Goal: Transaction & Acquisition: Obtain resource

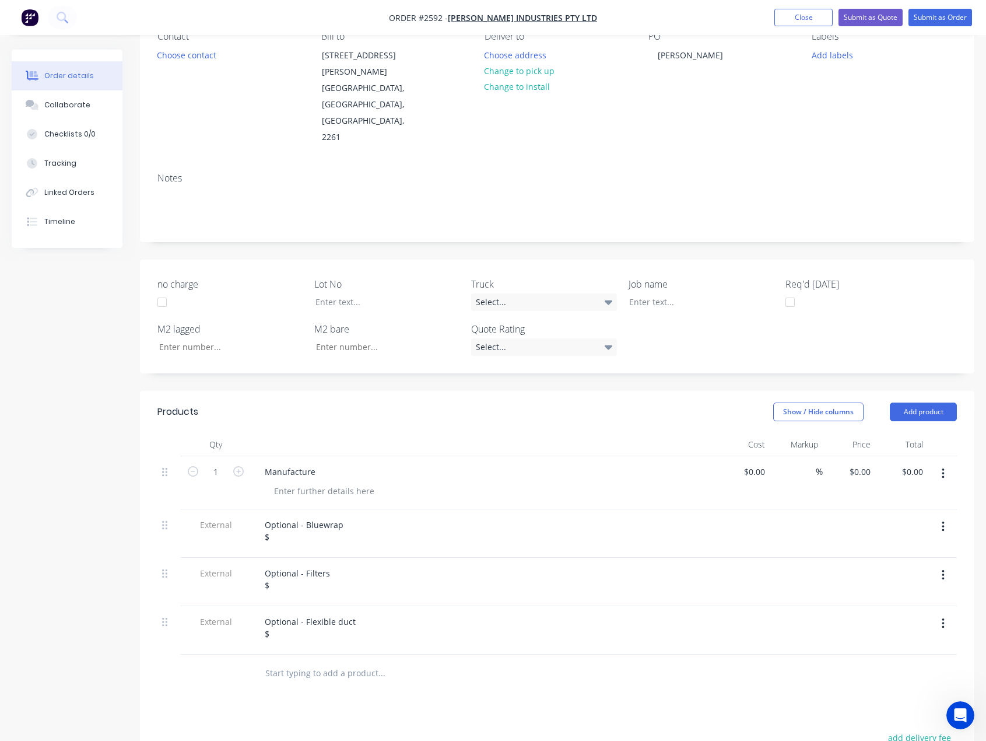
scroll to position [117, 0]
click at [912, 463] on input "0.00" at bounding box center [917, 471] width 22 height 17
type input "382400"
type input "$382,400.00"
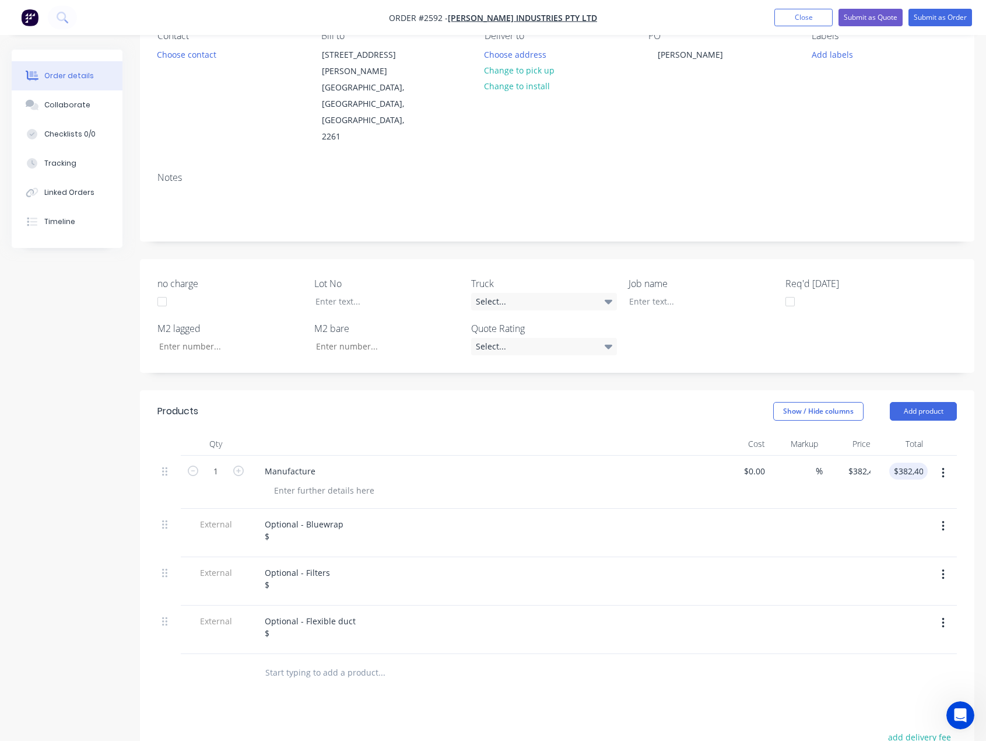
click at [305, 509] on div "Optional - Bluewrap $" at bounding box center [484, 533] width 467 height 48
click at [305, 516] on div "Optional - Bluewrap $" at bounding box center [304, 530] width 97 height 29
click at [293, 564] on div "Optional - Filters $" at bounding box center [298, 578] width 84 height 29
click at [277, 606] on div "Optional - Flexible duct $" at bounding box center [484, 630] width 467 height 48
click at [283, 613] on div "Optional - Flexible duct $" at bounding box center [311, 627] width 110 height 29
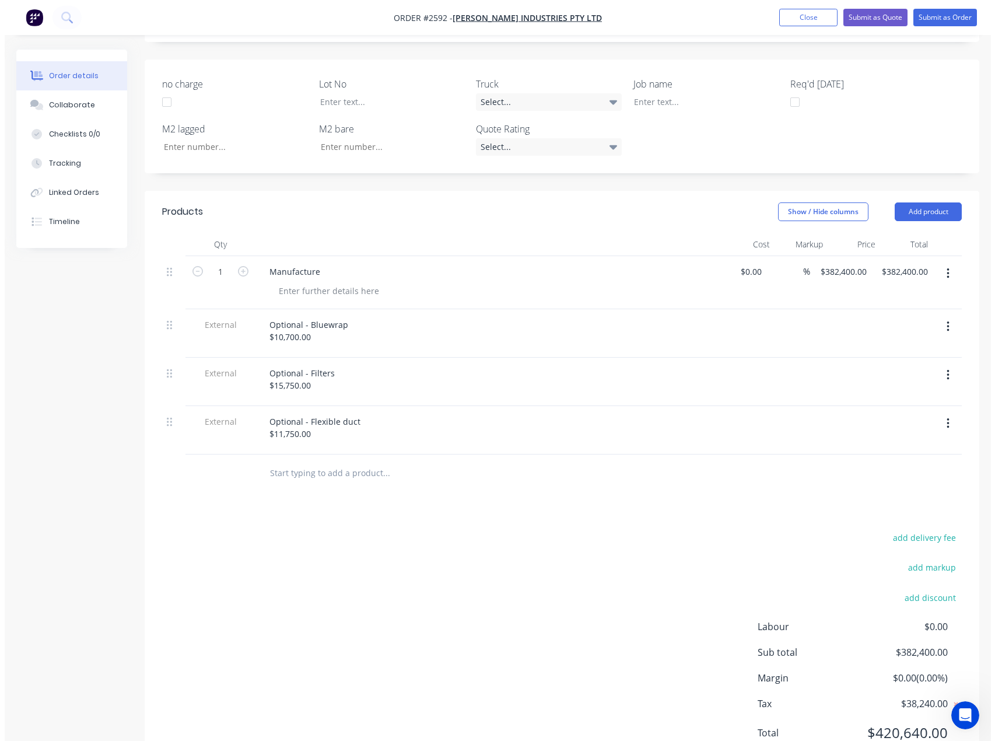
scroll to position [0, 0]
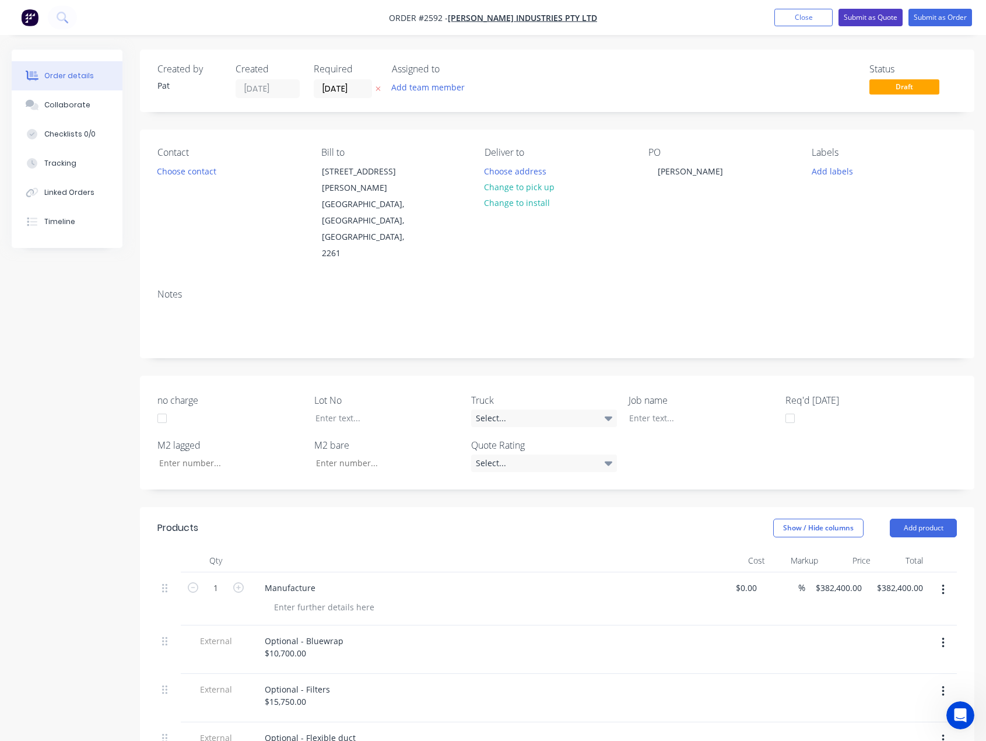
click at [874, 22] on button "Submit as Quote" at bounding box center [871, 18] width 64 height 18
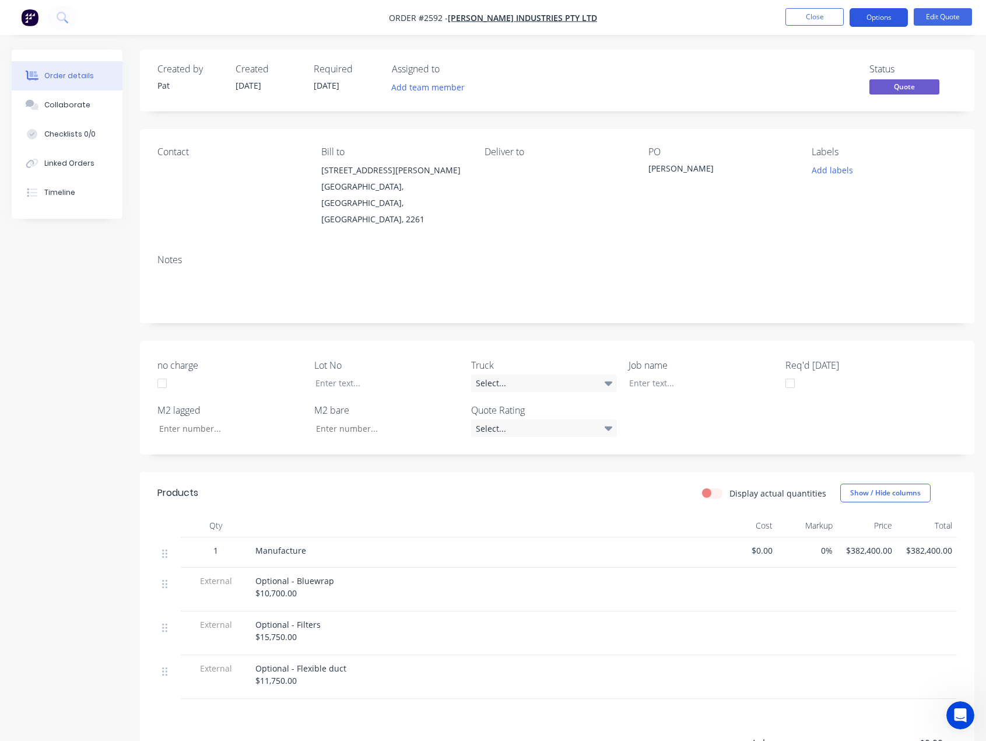
click at [856, 26] on button "Options" at bounding box center [879, 17] width 58 height 19
click at [859, 23] on button "Options" at bounding box center [879, 17] width 58 height 19
click at [872, 19] on button "Options" at bounding box center [879, 17] width 58 height 19
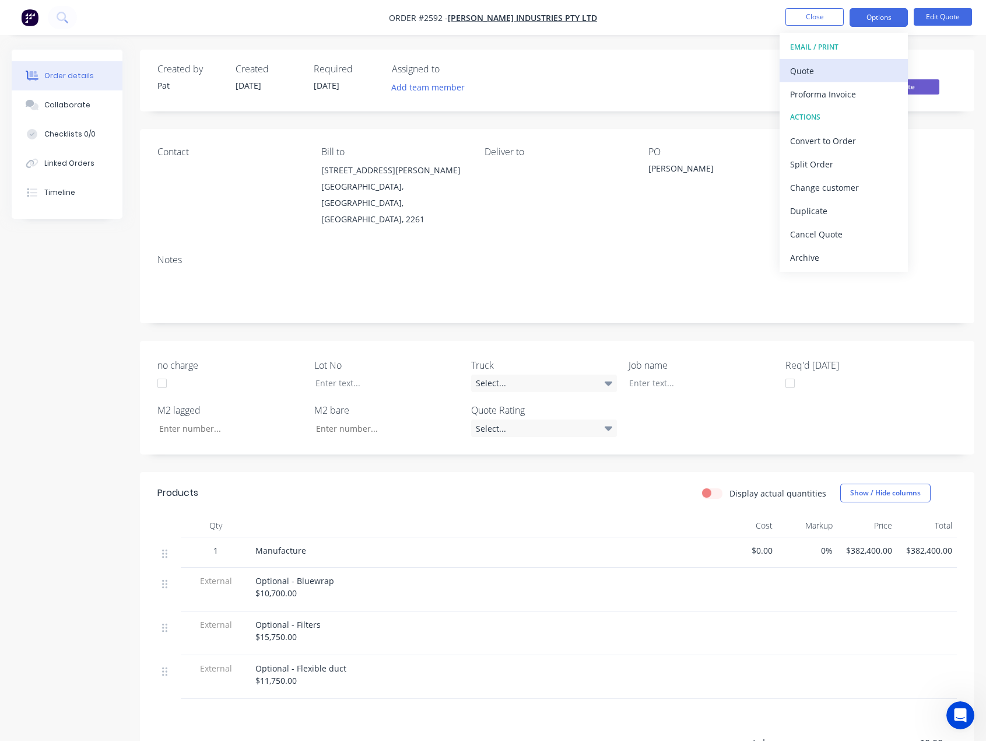
click at [846, 72] on div "Quote" at bounding box center [843, 70] width 107 height 17
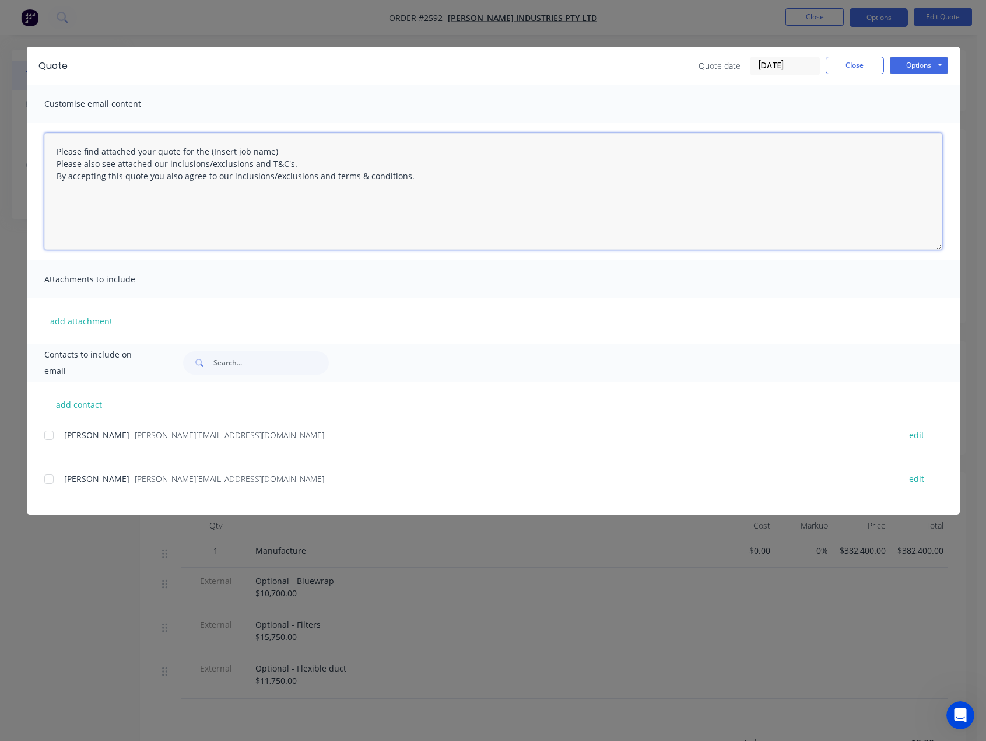
drag, startPoint x: 243, startPoint y: 148, endPoint x: 208, endPoint y: 149, distance: 35.0
click at [208, 149] on textarea "Please find attached your quote for the (Insert job name) Please also see attac…" at bounding box center [493, 191] width 898 height 117
click at [48, 438] on div at bounding box center [48, 435] width 23 height 23
type textarea "Please find attached your quote for the [PERSON_NAME] Project. Please also see …"
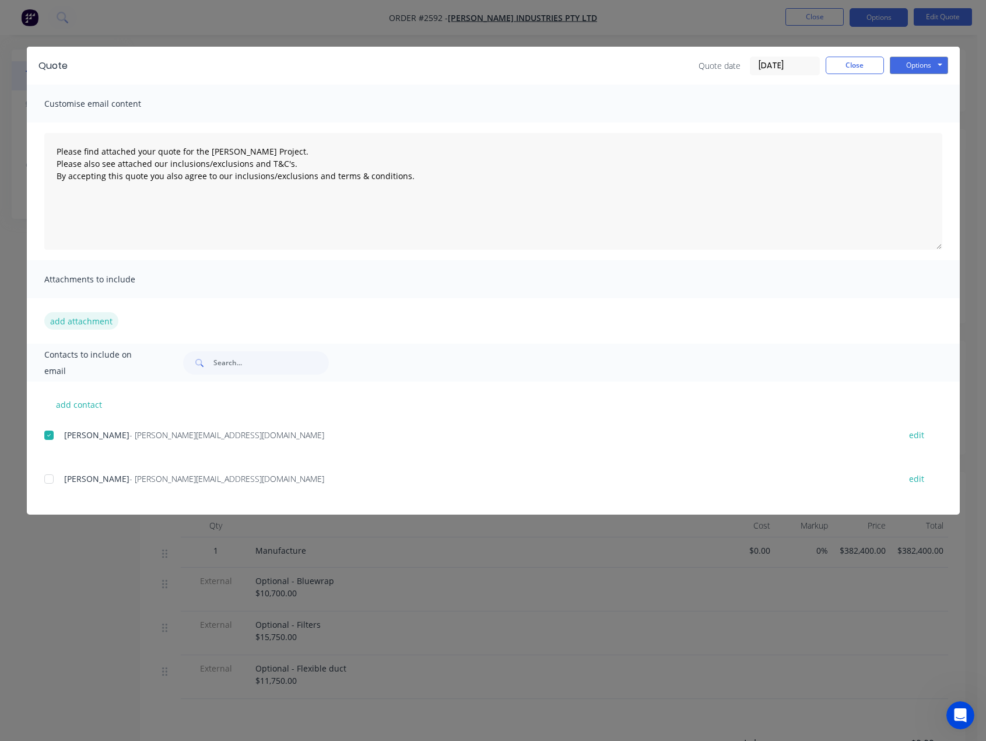
click at [82, 321] on button "add attachment" at bounding box center [81, 321] width 74 height 18
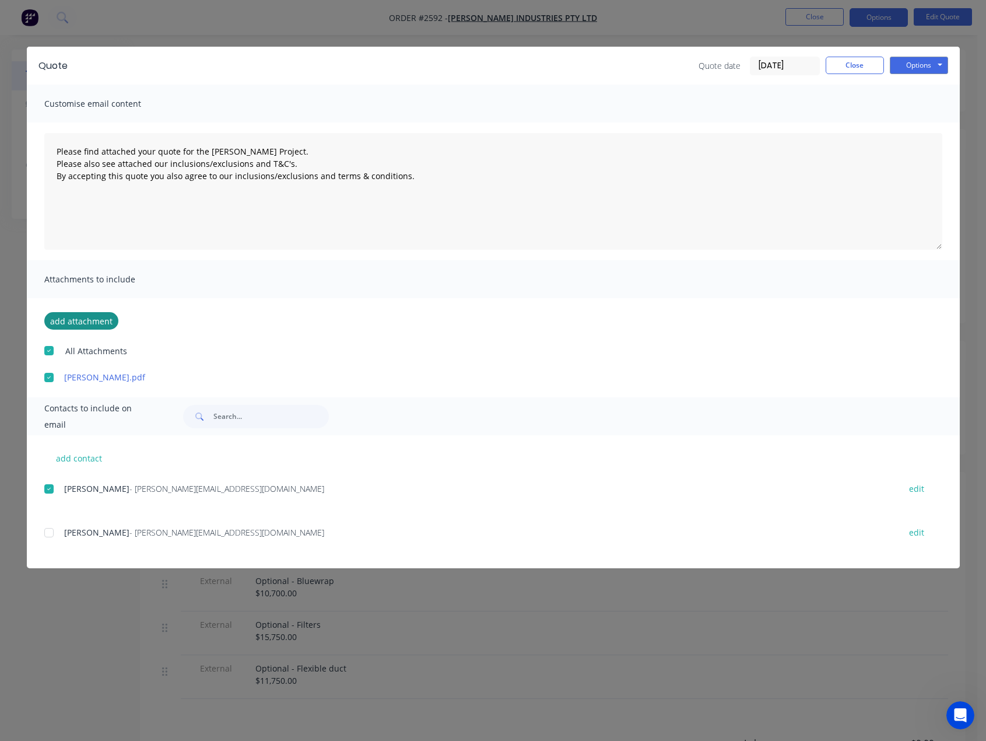
click at [79, 322] on button "add attachment" at bounding box center [81, 321] width 74 height 18
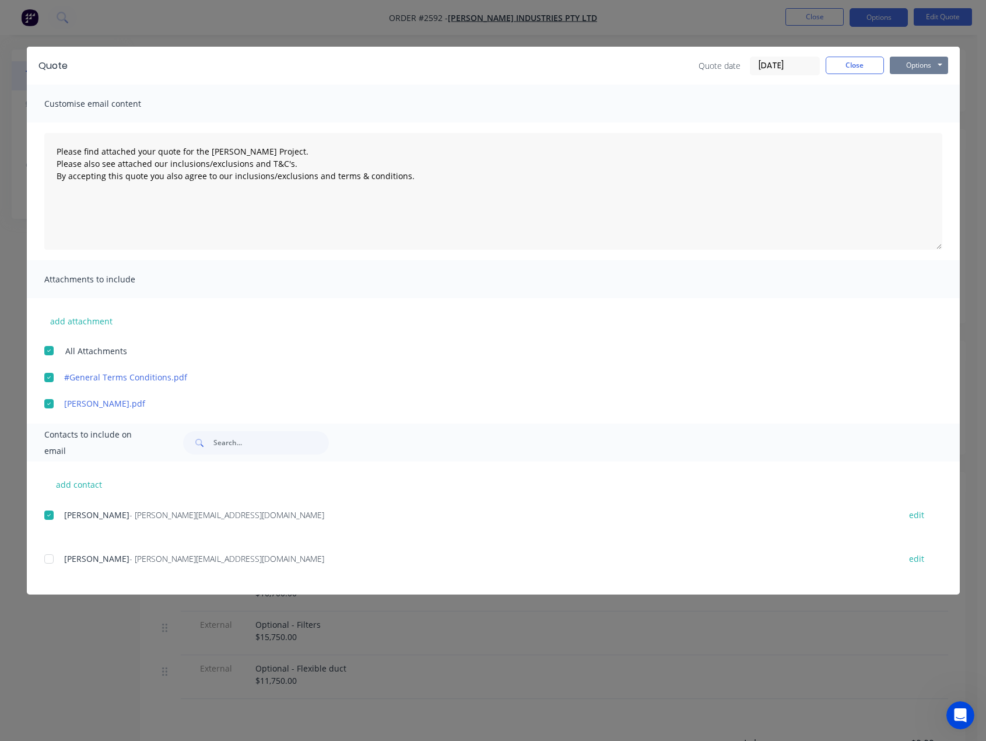
click at [919, 61] on button "Options" at bounding box center [919, 66] width 58 height 18
click at [921, 122] on button "Email" at bounding box center [927, 124] width 75 height 19
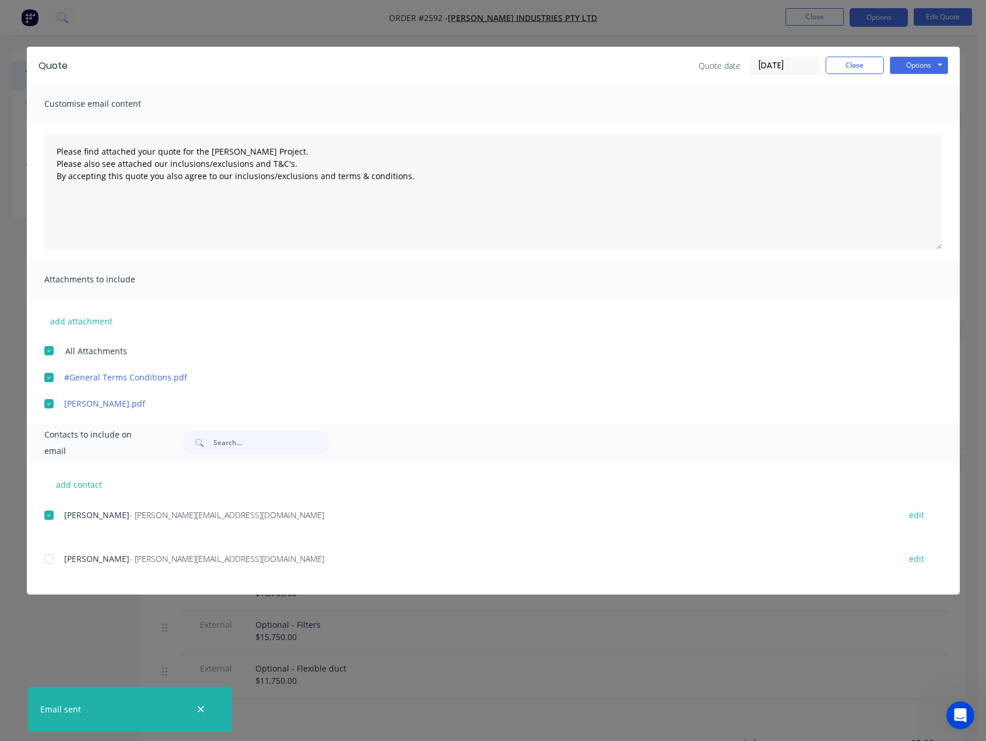
click at [846, 79] on div "Quote Quote date [DATE] Close Options Preview Print Email" at bounding box center [493, 66] width 933 height 38
click at [846, 71] on button "Close" at bounding box center [855, 66] width 58 height 18
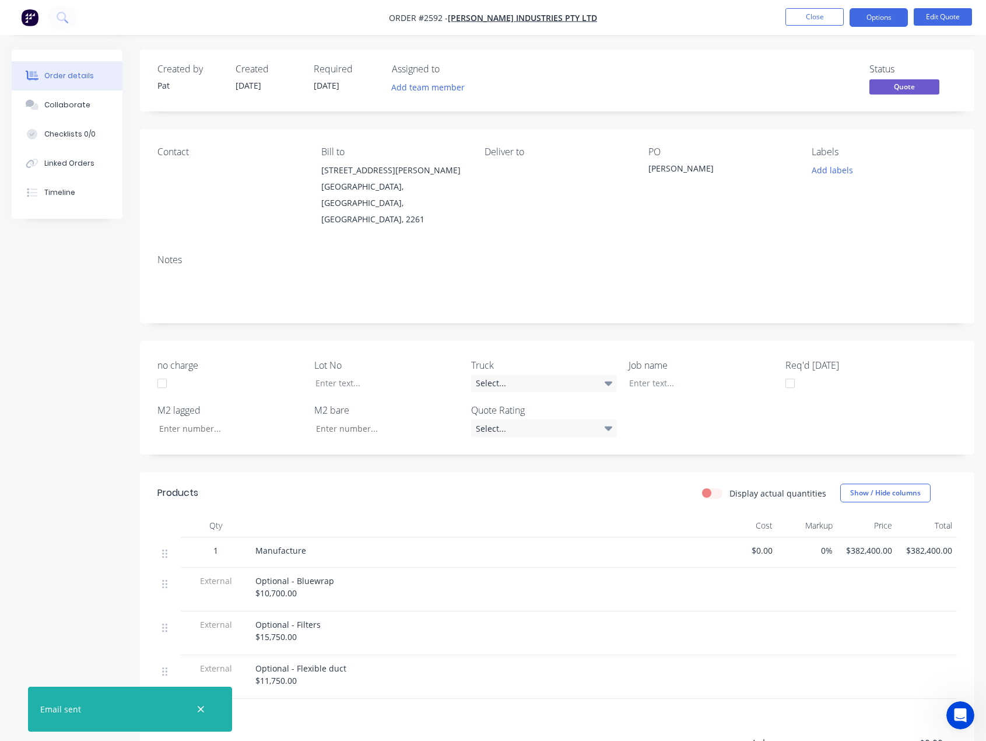
click at [822, 27] on nav "Order #2592 - [PERSON_NAME] Industries Pty Ltd Close Options Edit Quote" at bounding box center [493, 17] width 986 height 35
click at [822, 26] on li "Close" at bounding box center [815, 17] width 58 height 19
click at [821, 20] on button "Close" at bounding box center [815, 17] width 58 height 18
